Goal: Information Seeking & Learning: Learn about a topic

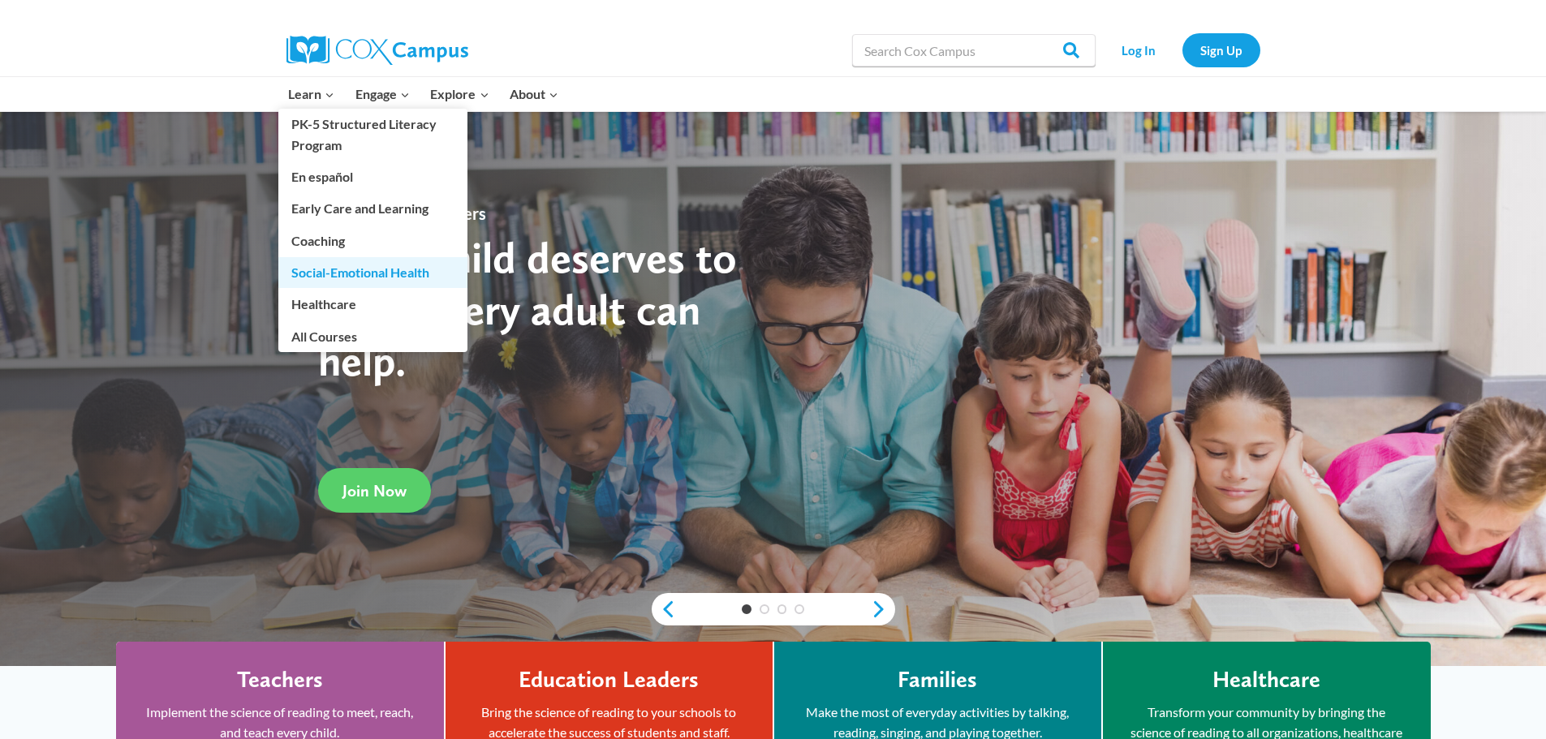
click at [317, 271] on link "Social-Emotional Health" at bounding box center [372, 272] width 189 height 31
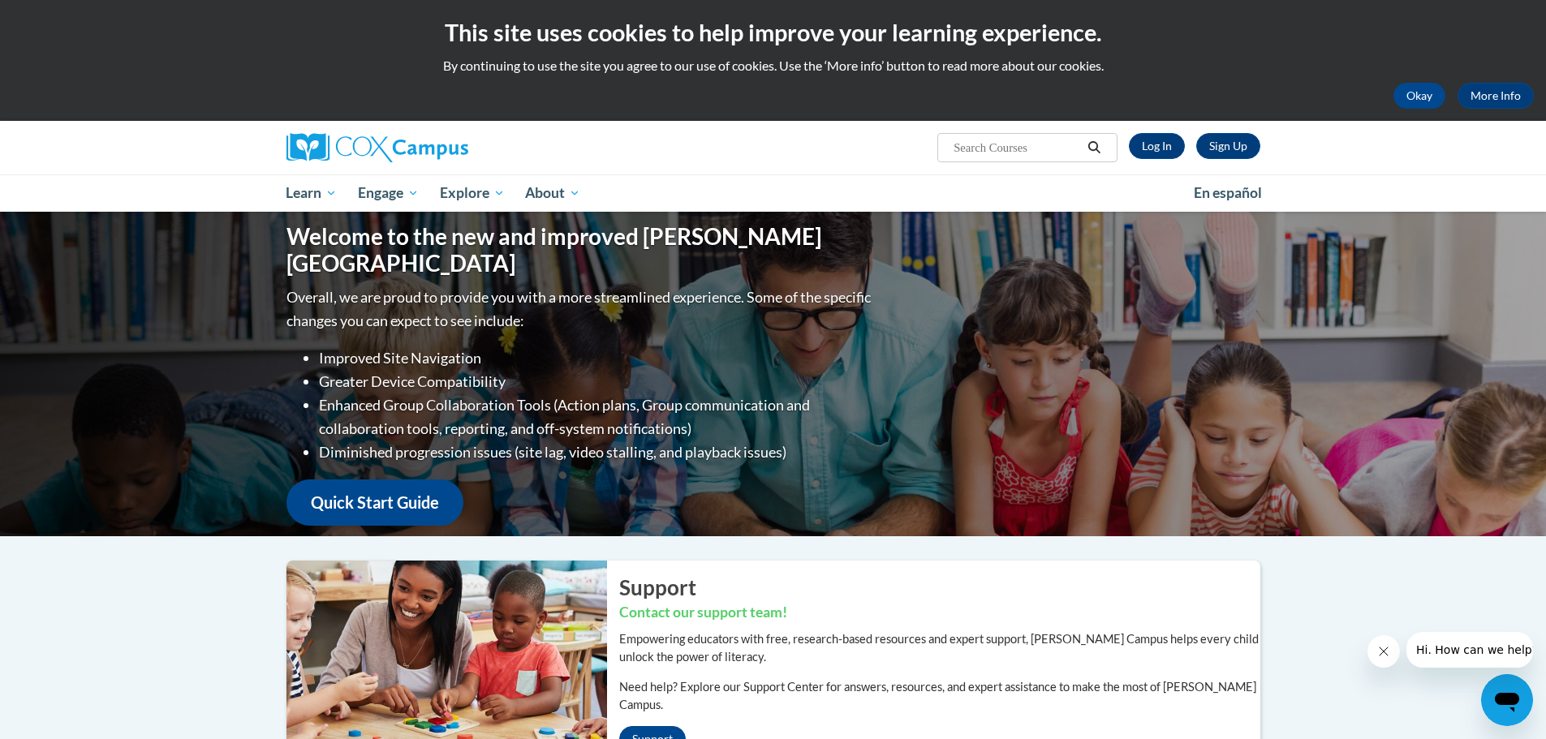
click at [984, 152] on input "Search..." at bounding box center [1017, 147] width 130 height 19
type input "brain developmeny"
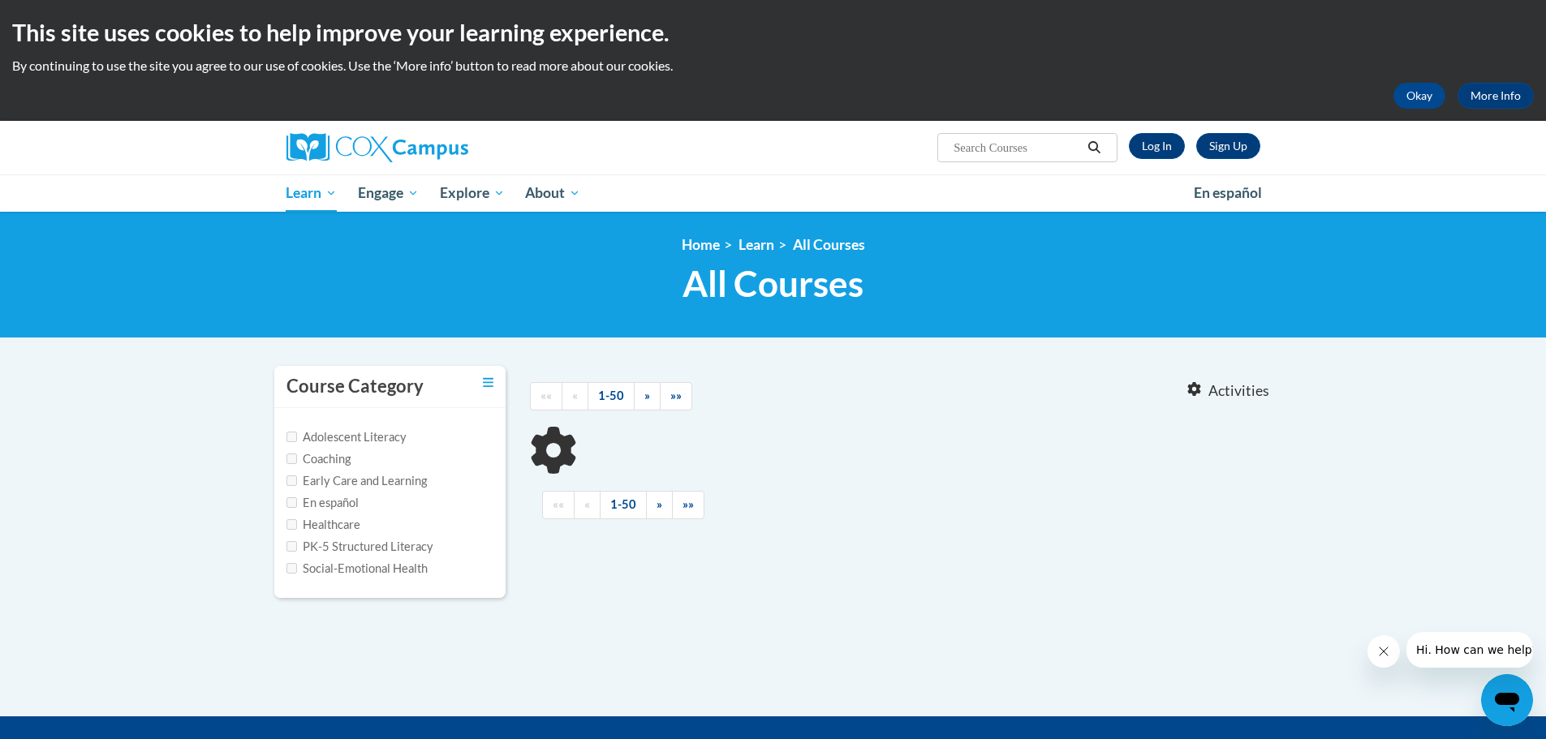
type input "brain developmeny"
click at [291, 482] on input "Early Care and Learning" at bounding box center [292, 481] width 11 height 11
checkbox input "true"
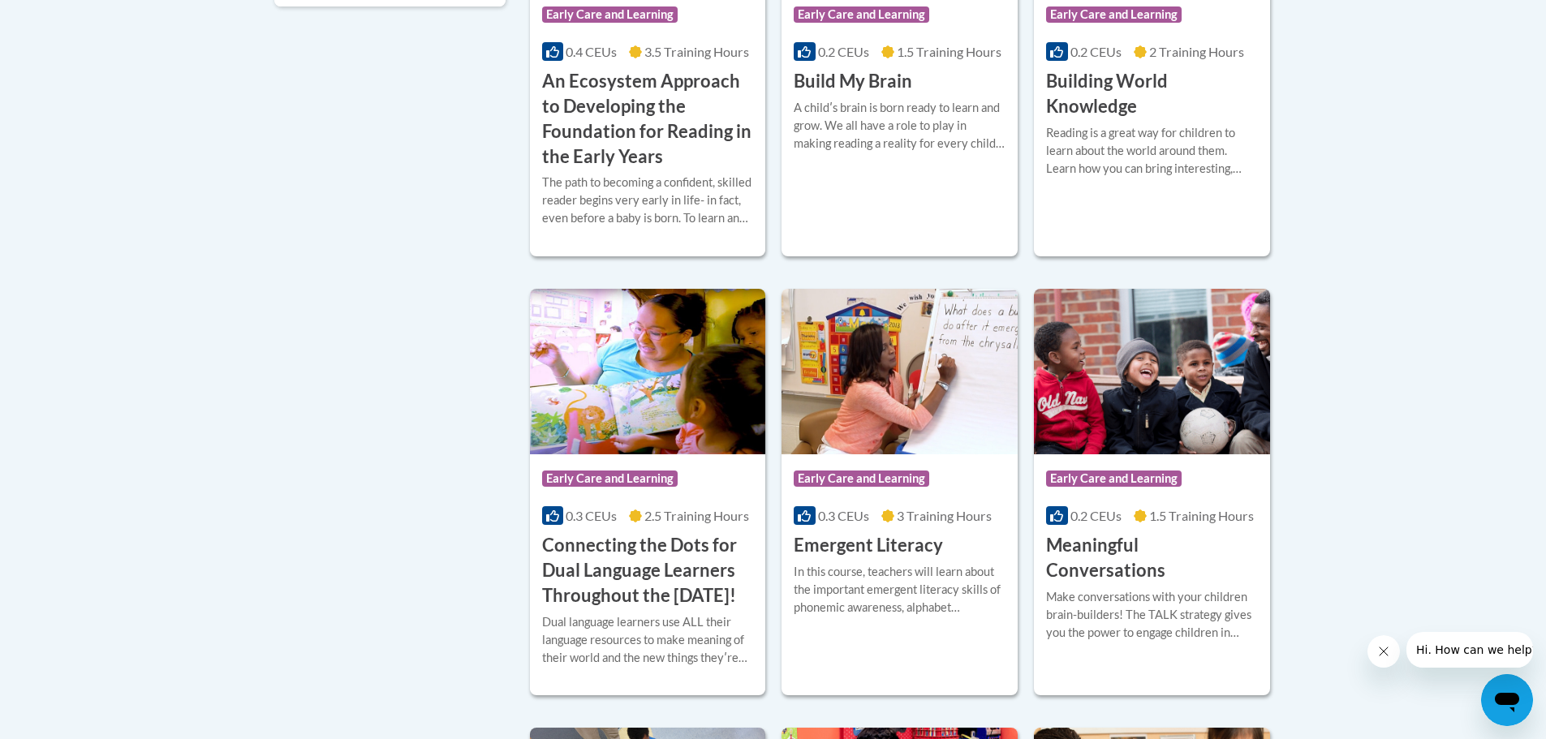
scroll to position [105, 0]
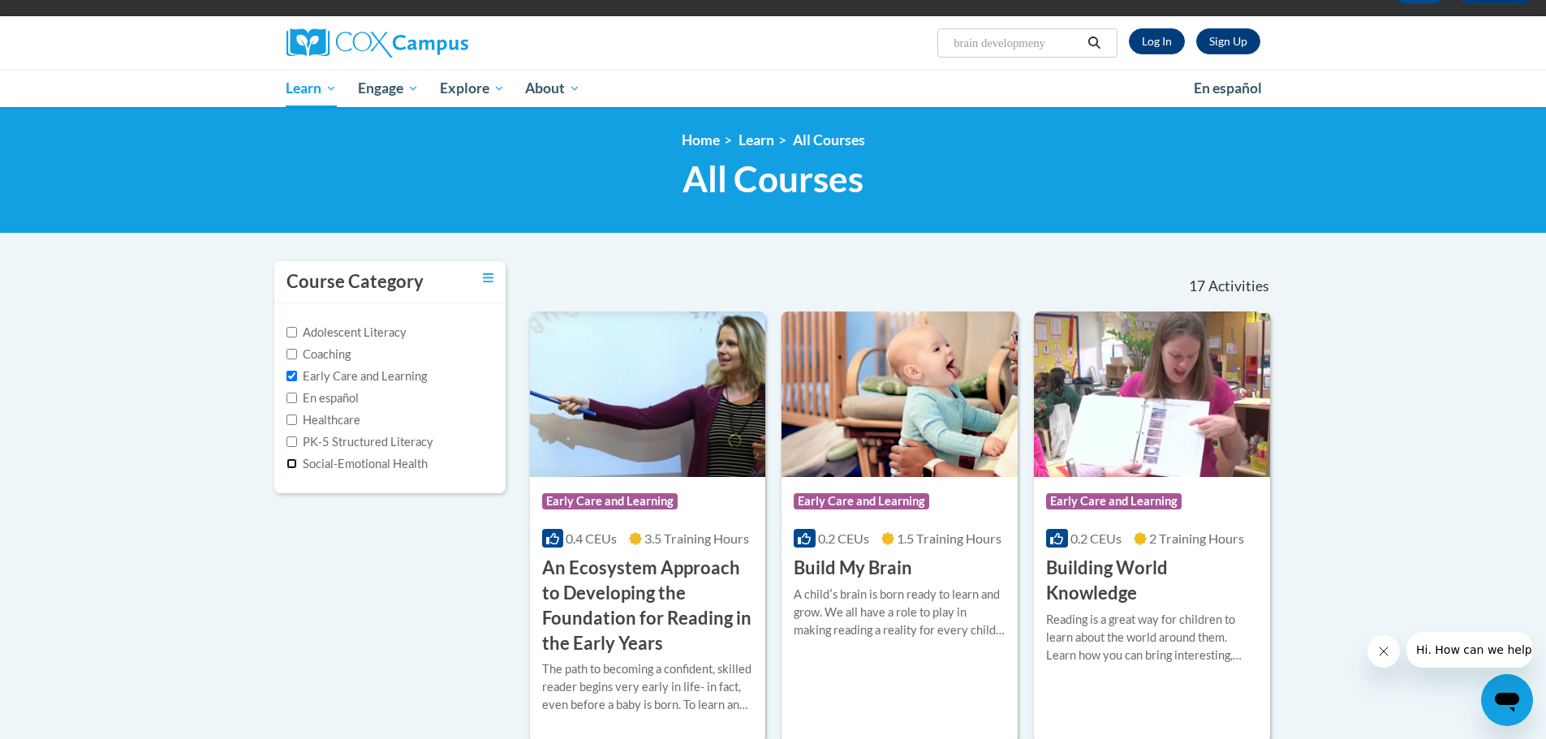
click at [291, 463] on input "Social-Emotional Health" at bounding box center [292, 464] width 11 height 11
checkbox input "true"
click at [830, 461] on img at bounding box center [900, 395] width 236 height 166
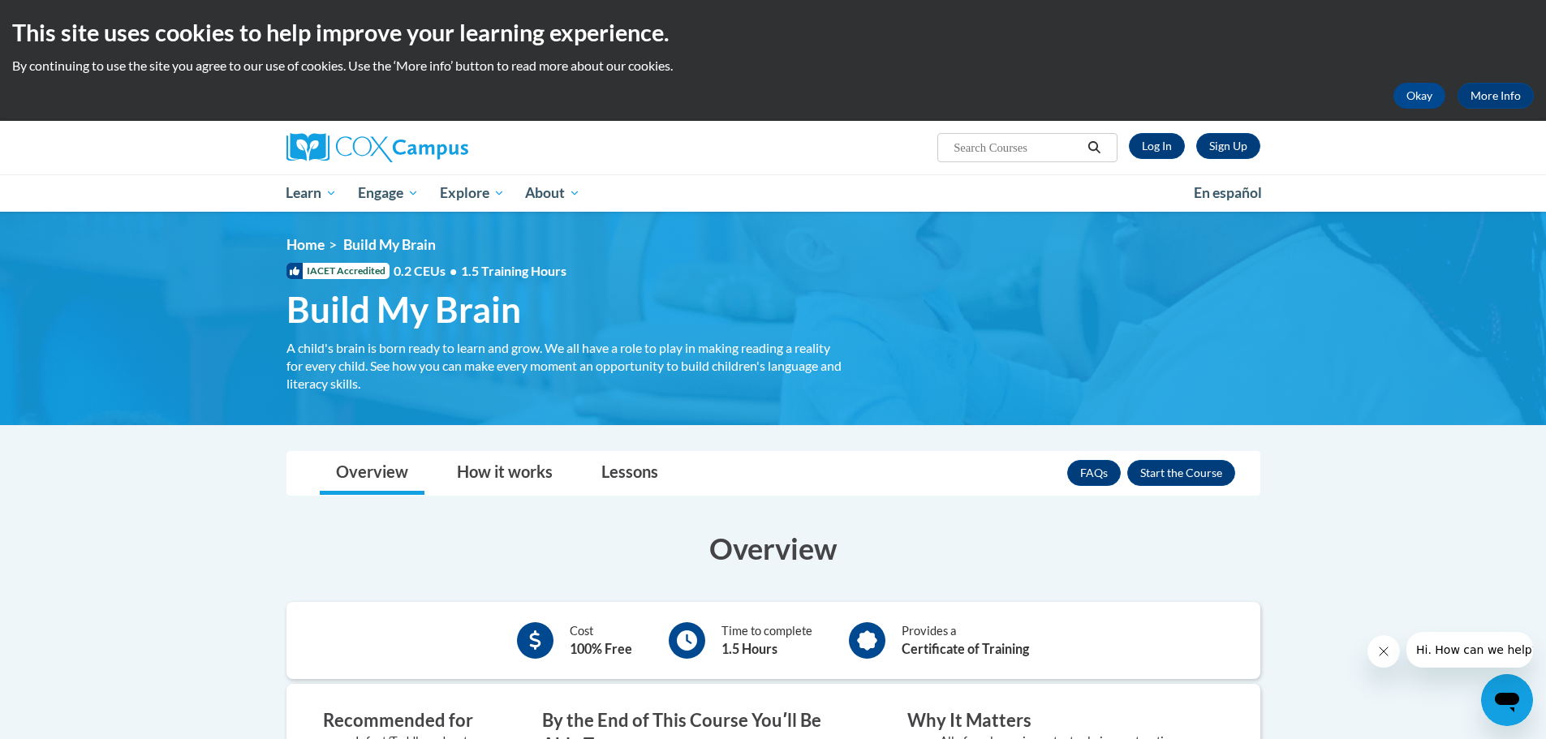
click at [422, 317] on span "Build My Brain" at bounding box center [404, 309] width 235 height 43
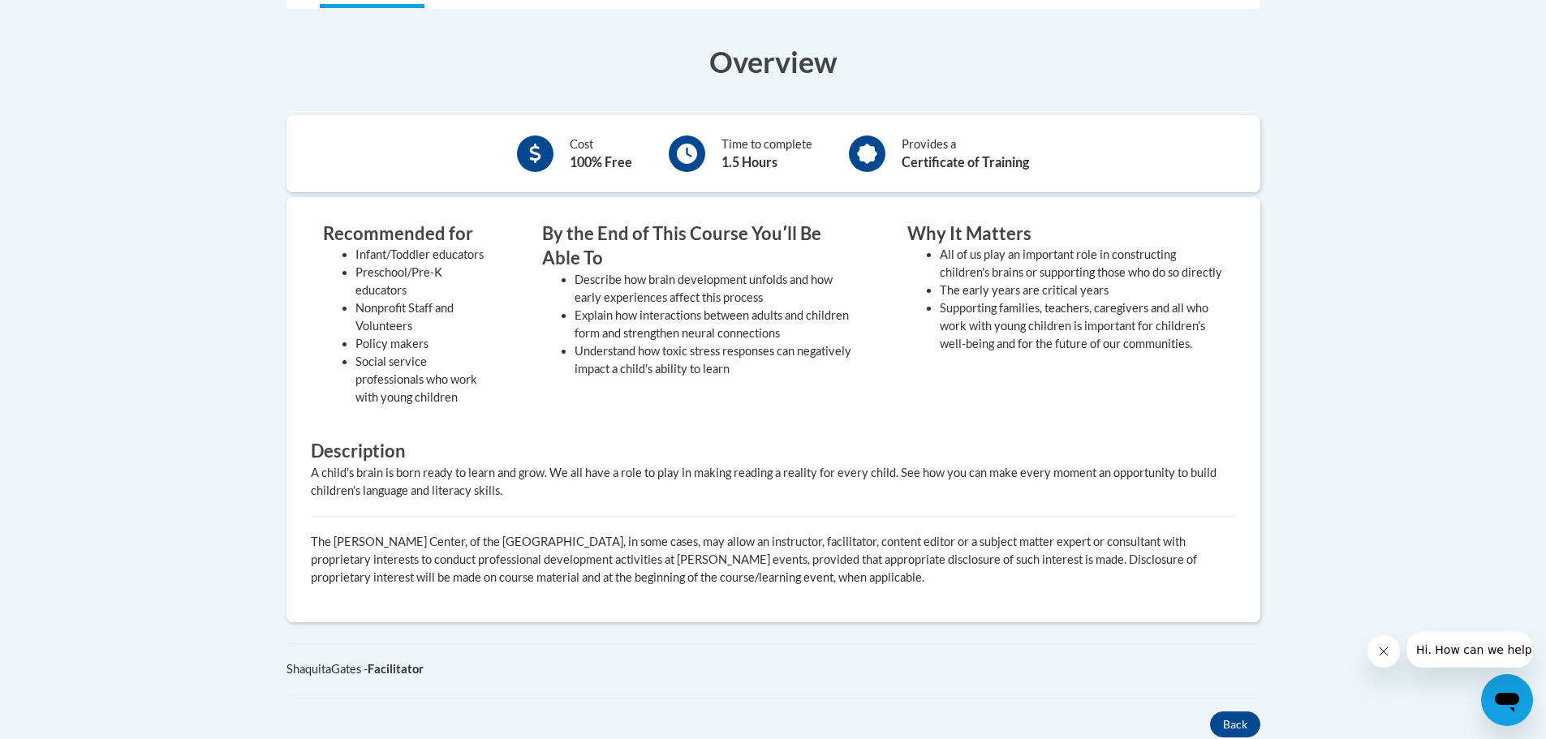
scroll to position [568, 0]
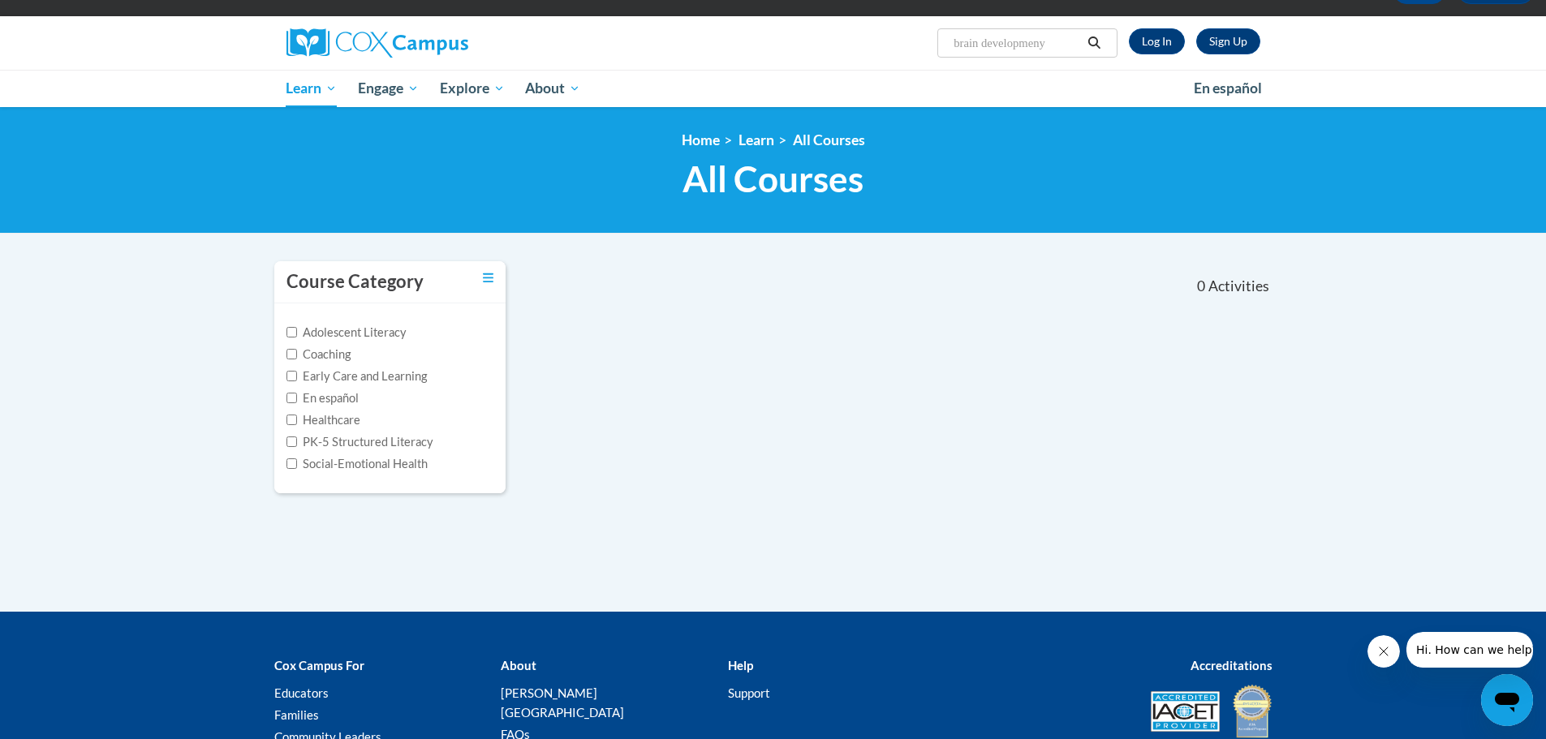
click at [1051, 40] on input "brain developmeny" at bounding box center [1017, 42] width 130 height 19
click at [955, 45] on input "brain developmenyto" at bounding box center [1017, 42] width 130 height 19
type input "toxic stress"
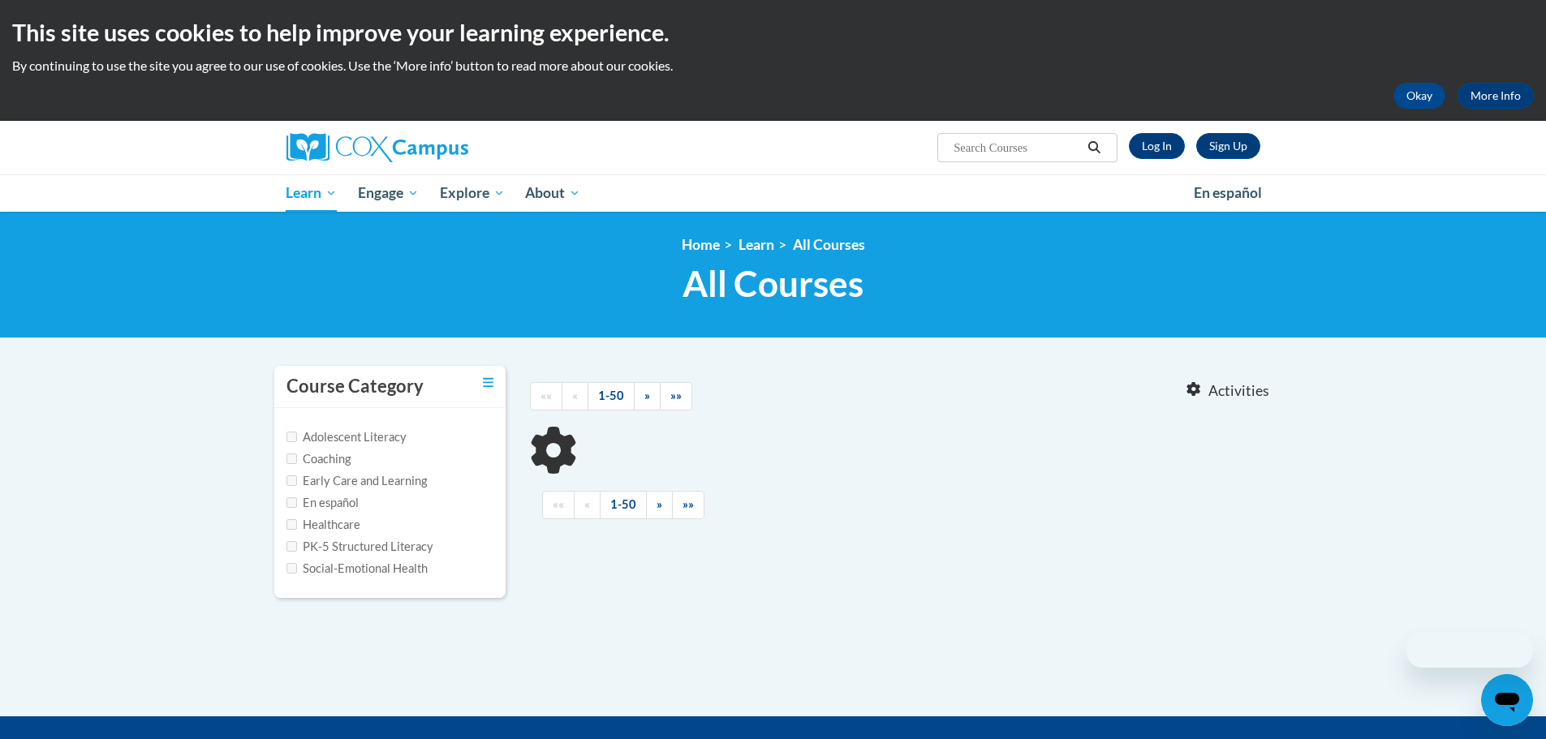
type input "toxic stress"
click at [292, 480] on input "Early Care and Learning" at bounding box center [292, 481] width 11 height 11
checkbox input "true"
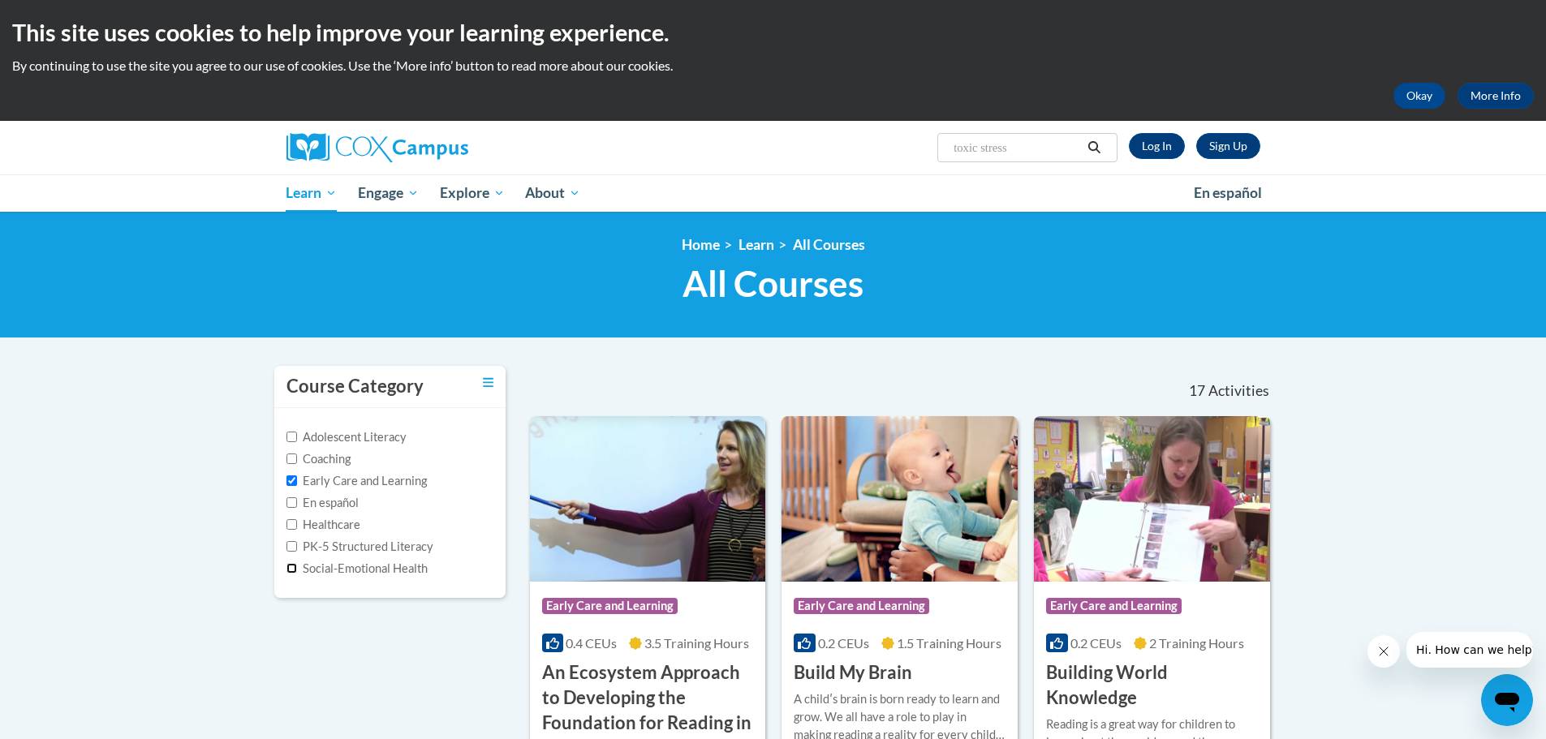
drag, startPoint x: 289, startPoint y: 567, endPoint x: 294, endPoint y: 554, distance: 13.9
click at [290, 567] on input "Social-Emotional Health" at bounding box center [292, 568] width 11 height 11
checkbox input "true"
click at [290, 479] on input "Early Care and Learning" at bounding box center [292, 481] width 11 height 11
checkbox input "false"
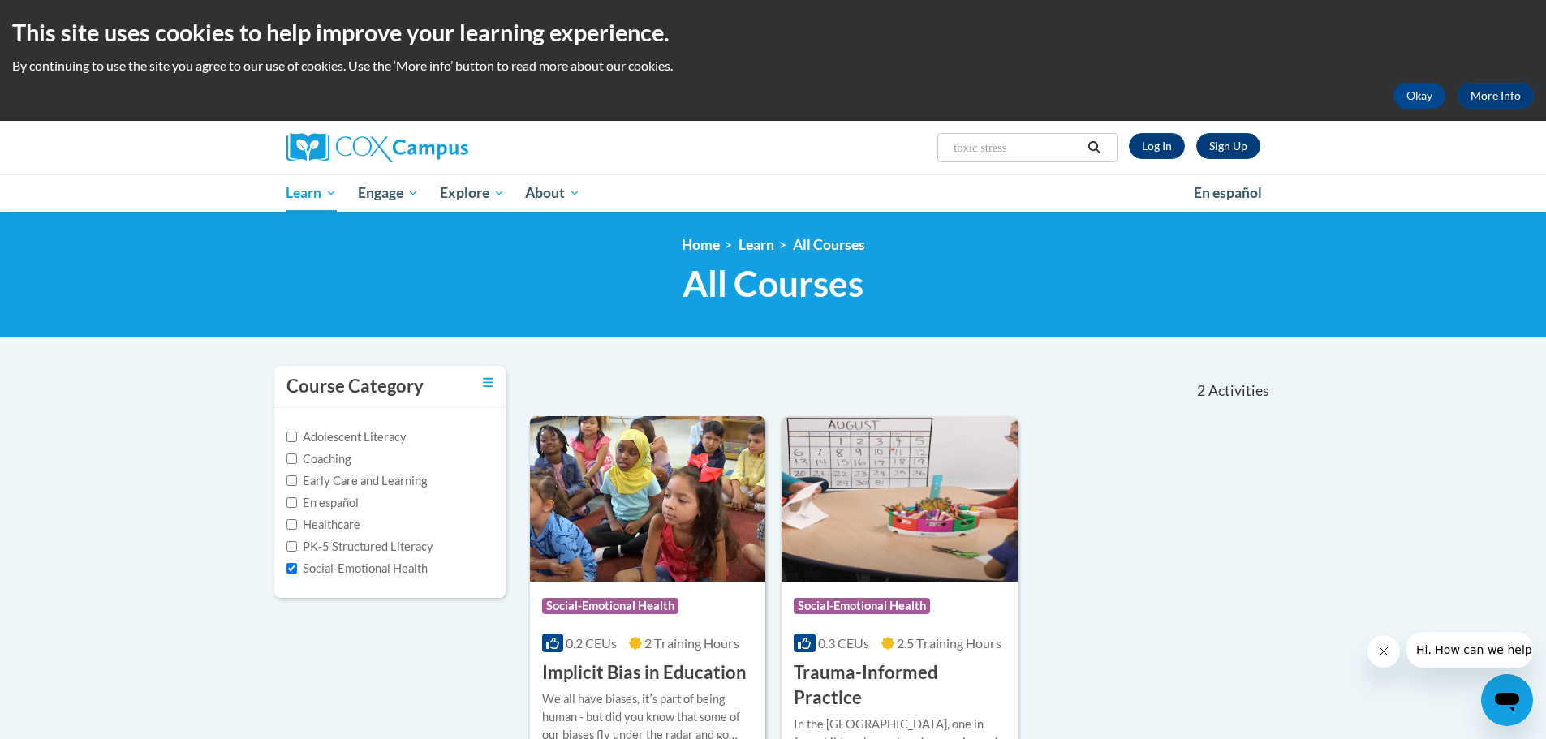
scroll to position [162, 0]
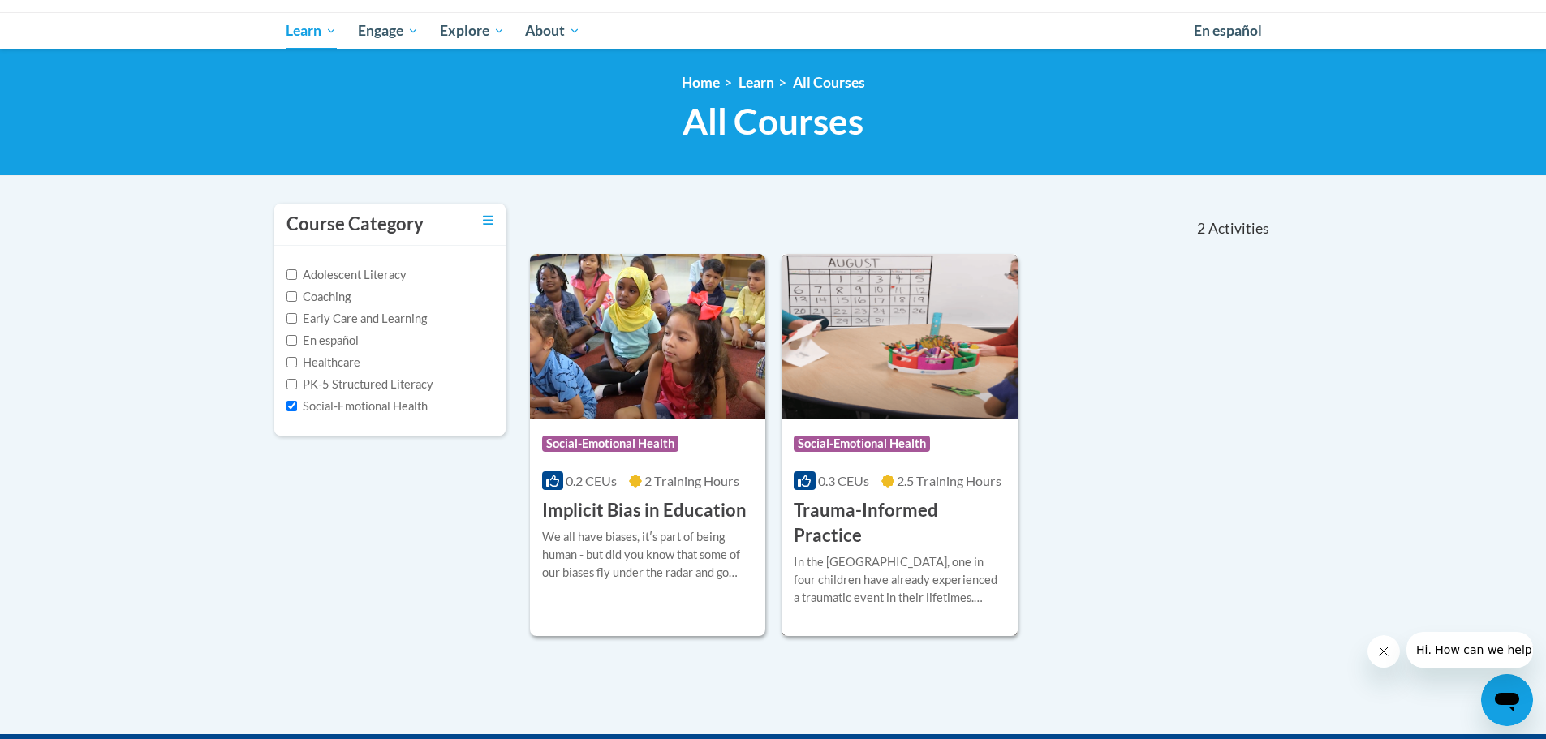
click at [890, 549] on div "More Info Start In the United States, one in four children have already experie…" at bounding box center [900, 590] width 236 height 83
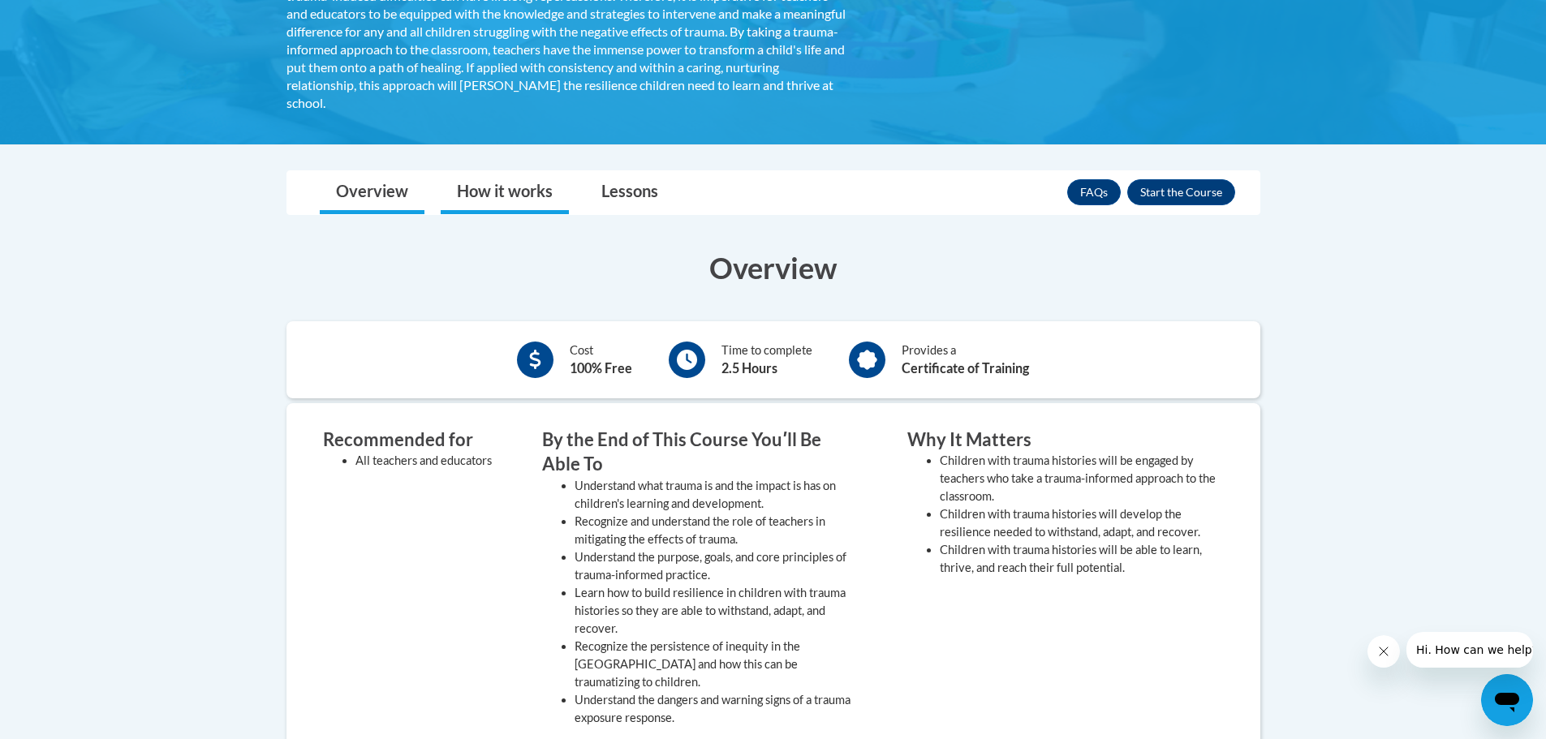
scroll to position [487, 0]
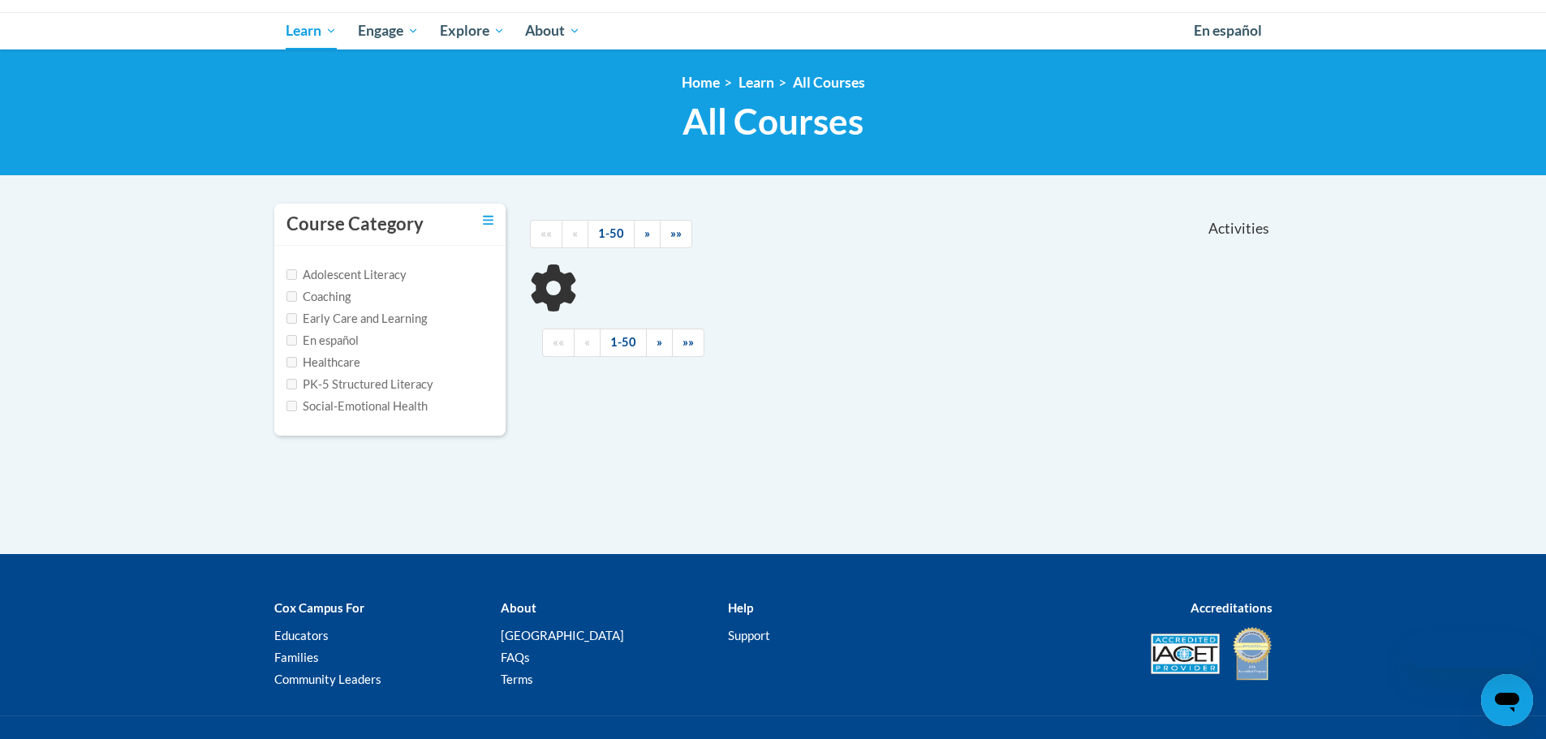
type input "toxic stress"
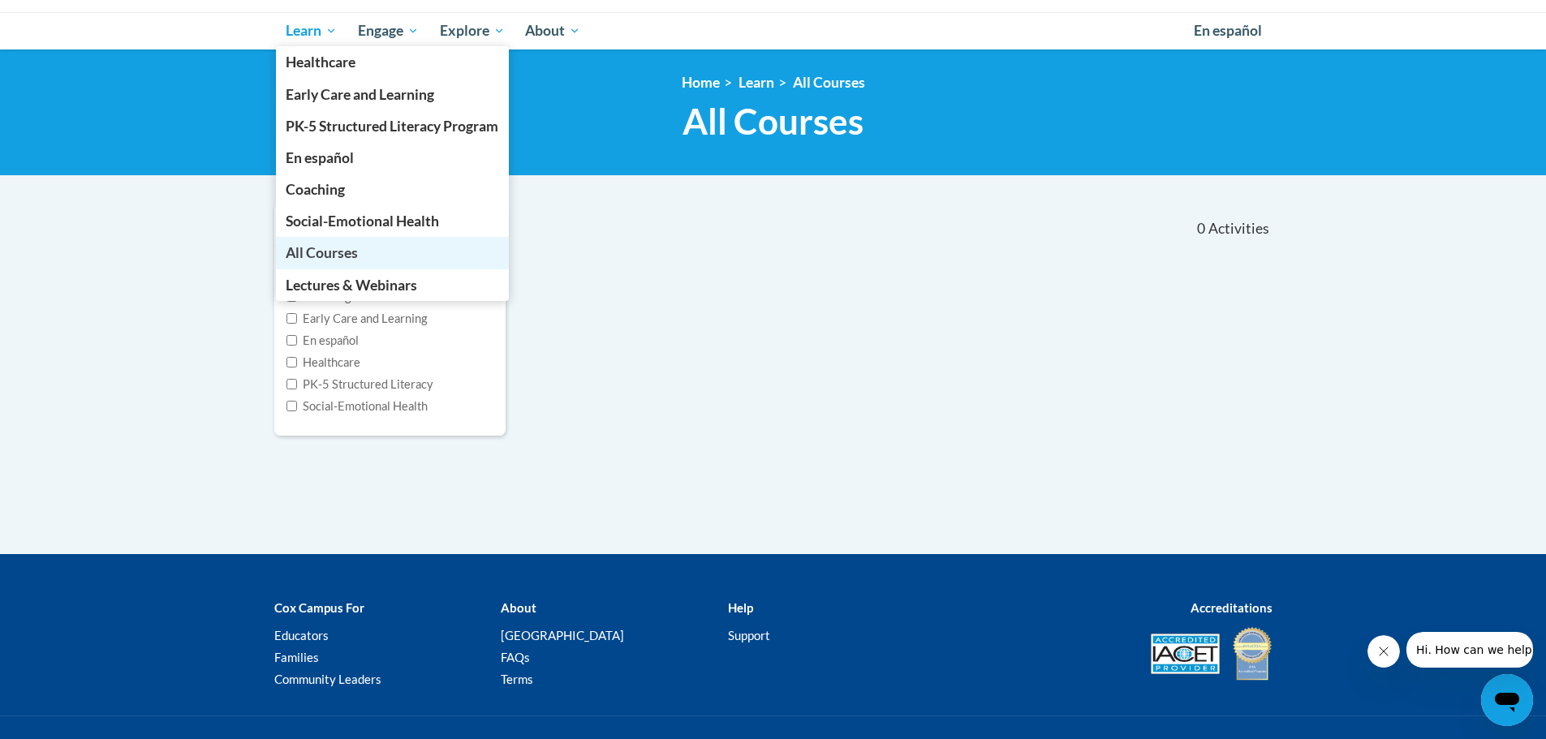
click at [318, 250] on span "All Courses" at bounding box center [322, 252] width 72 height 17
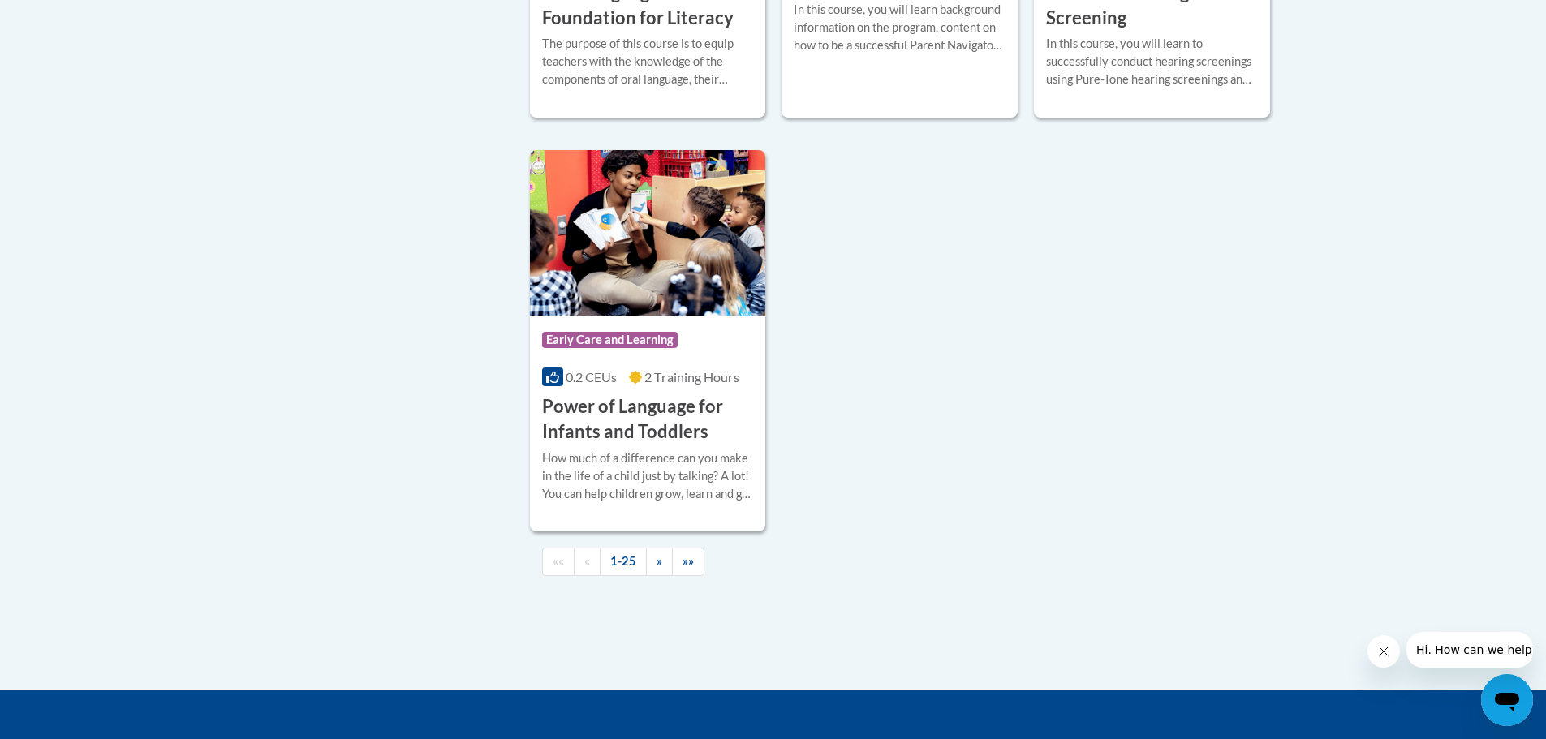
scroll to position [3822, 0]
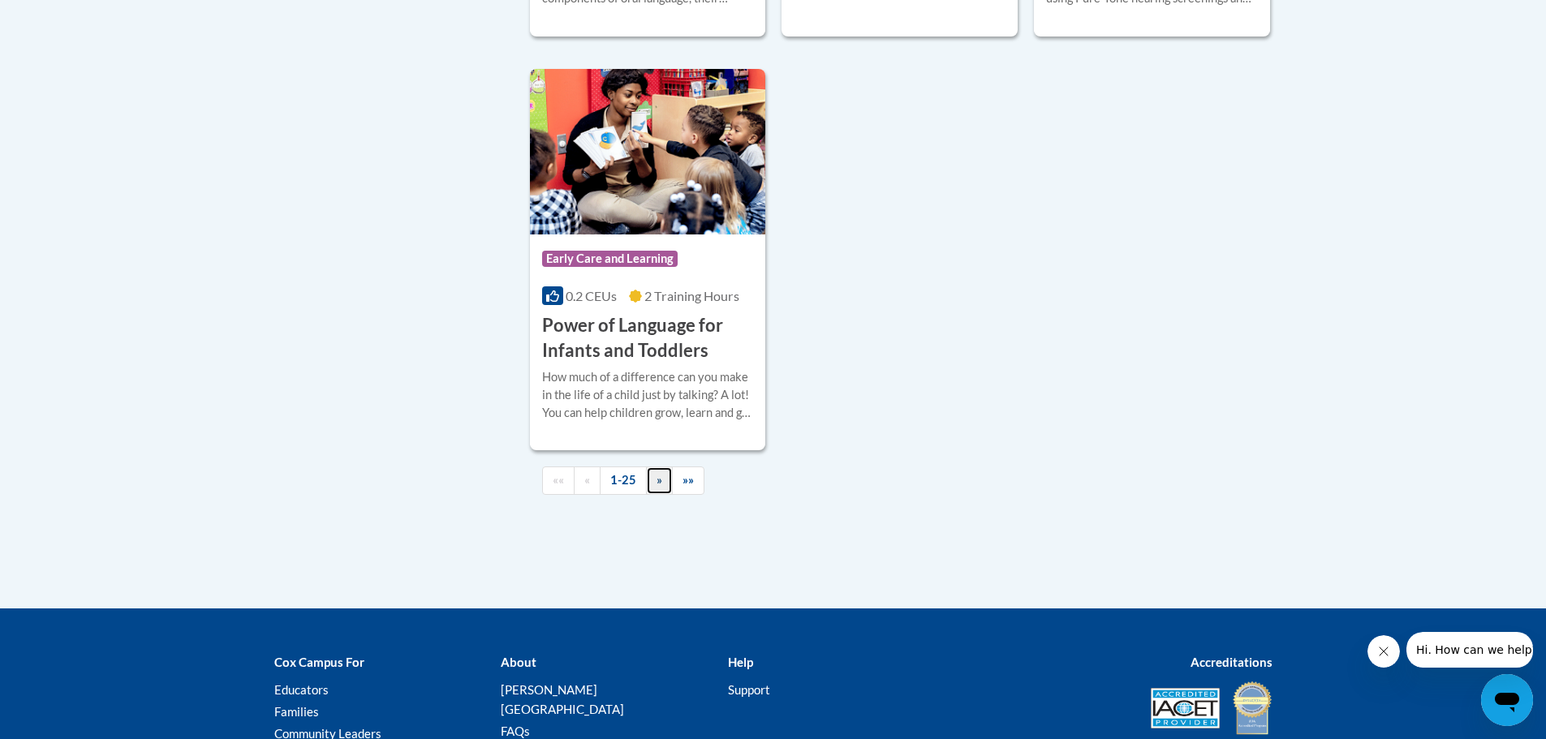
click at [657, 487] on span "»" at bounding box center [660, 480] width 6 height 14
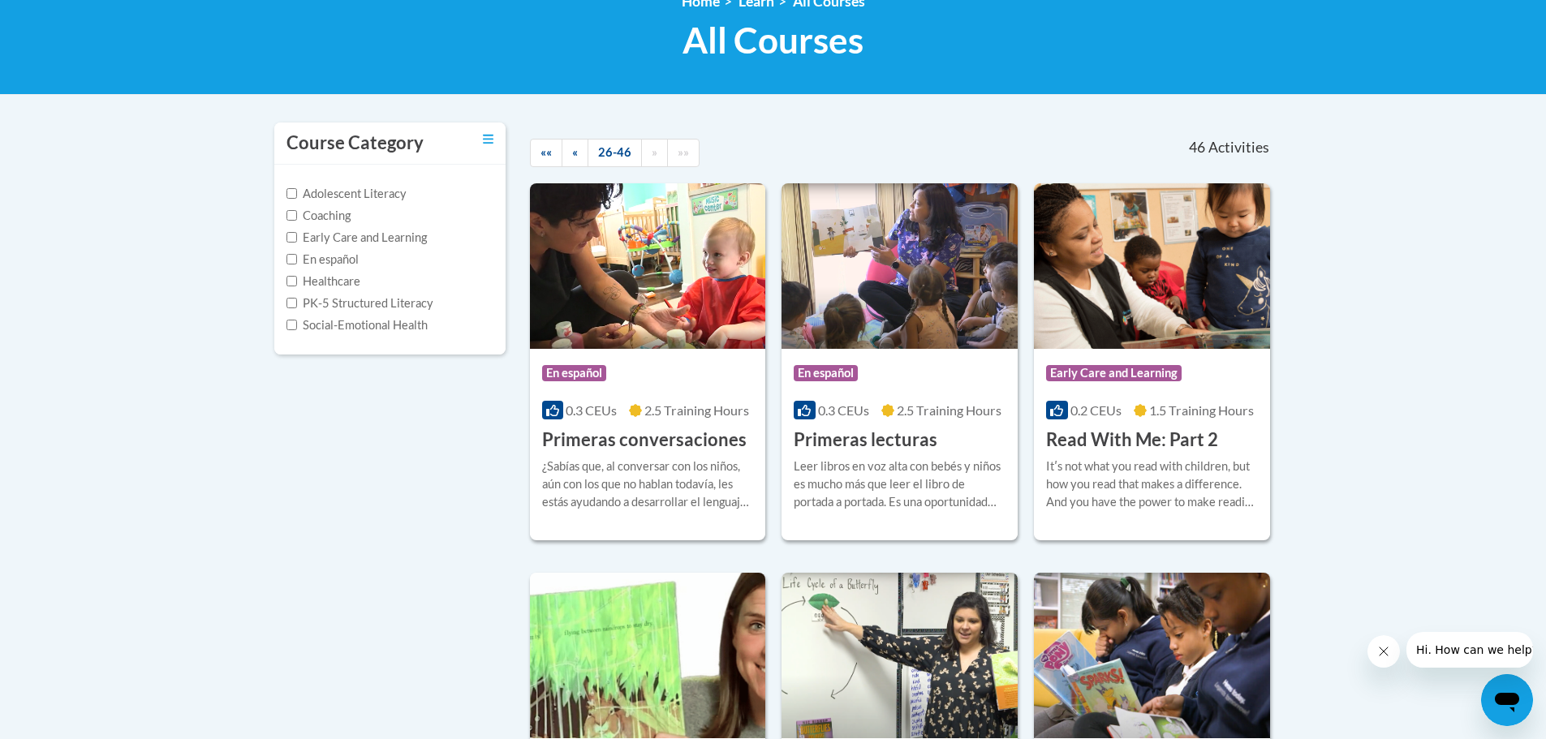
scroll to position [0, 0]
